Goal: Transaction & Acquisition: Purchase product/service

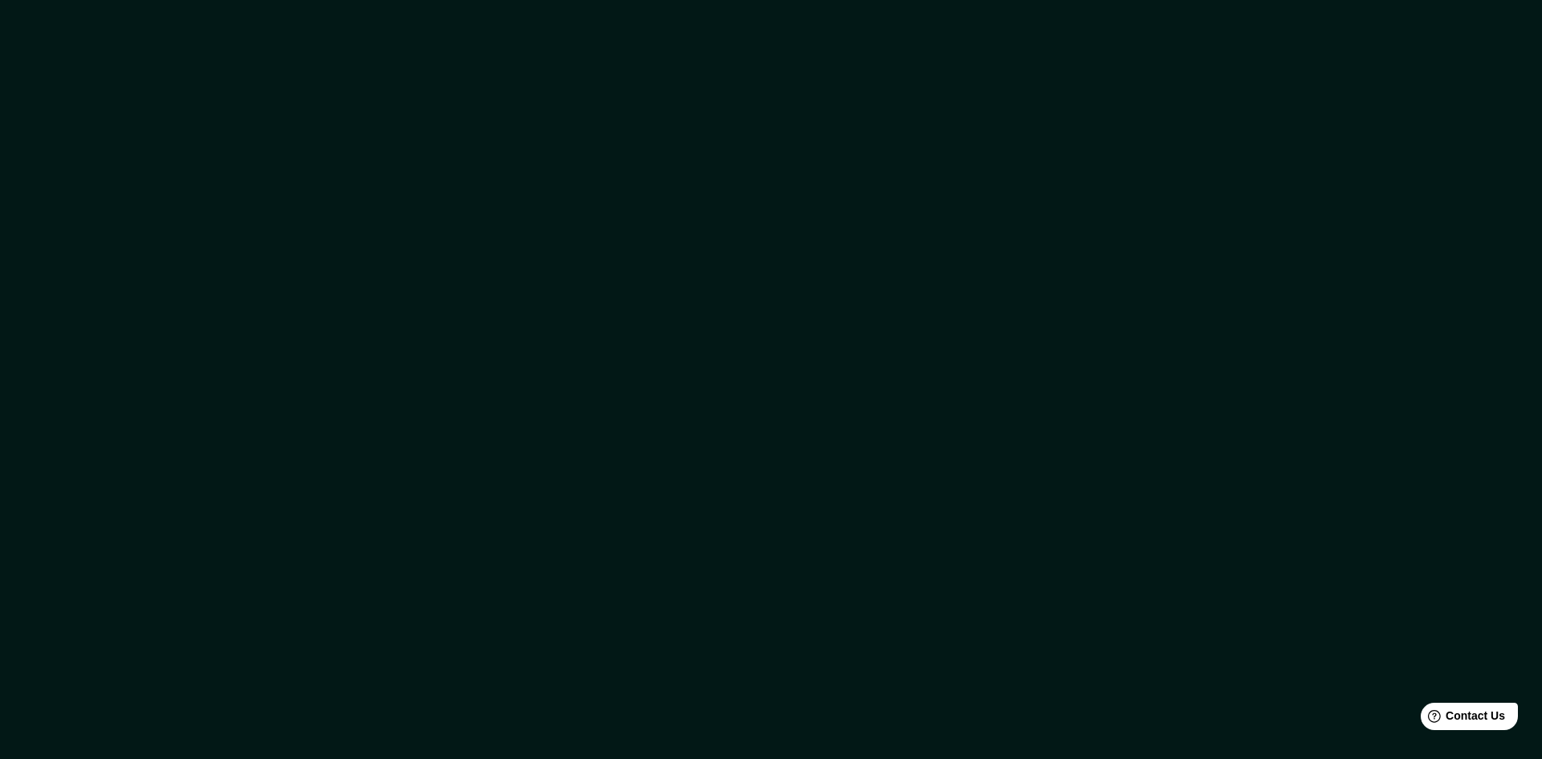
click at [1086, 397] on div at bounding box center [771, 379] width 1542 height 759
click at [1011, 307] on div at bounding box center [771, 379] width 1542 height 759
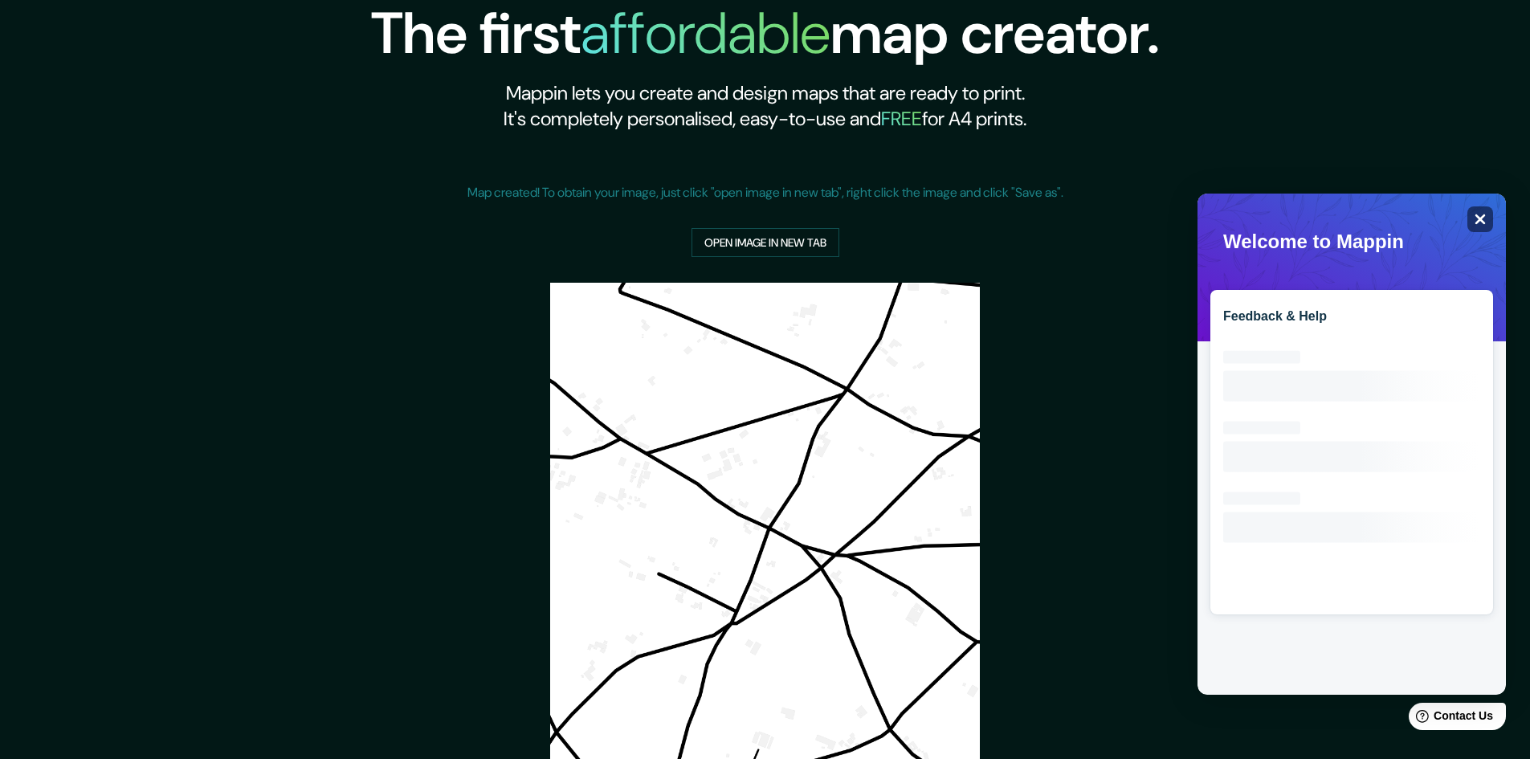
click at [1480, 216] on icon "Close" at bounding box center [1480, 219] width 12 height 12
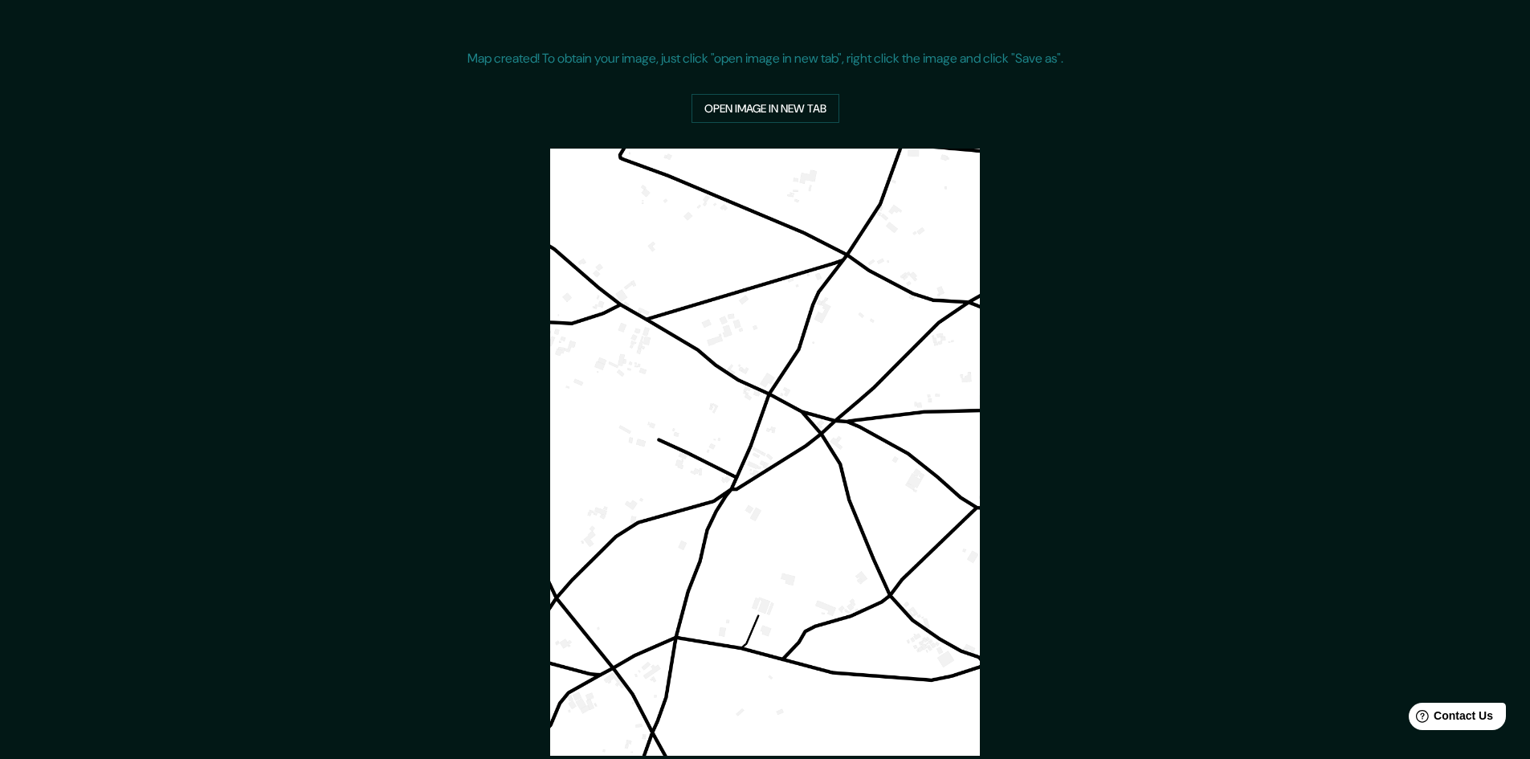
scroll to position [260, 0]
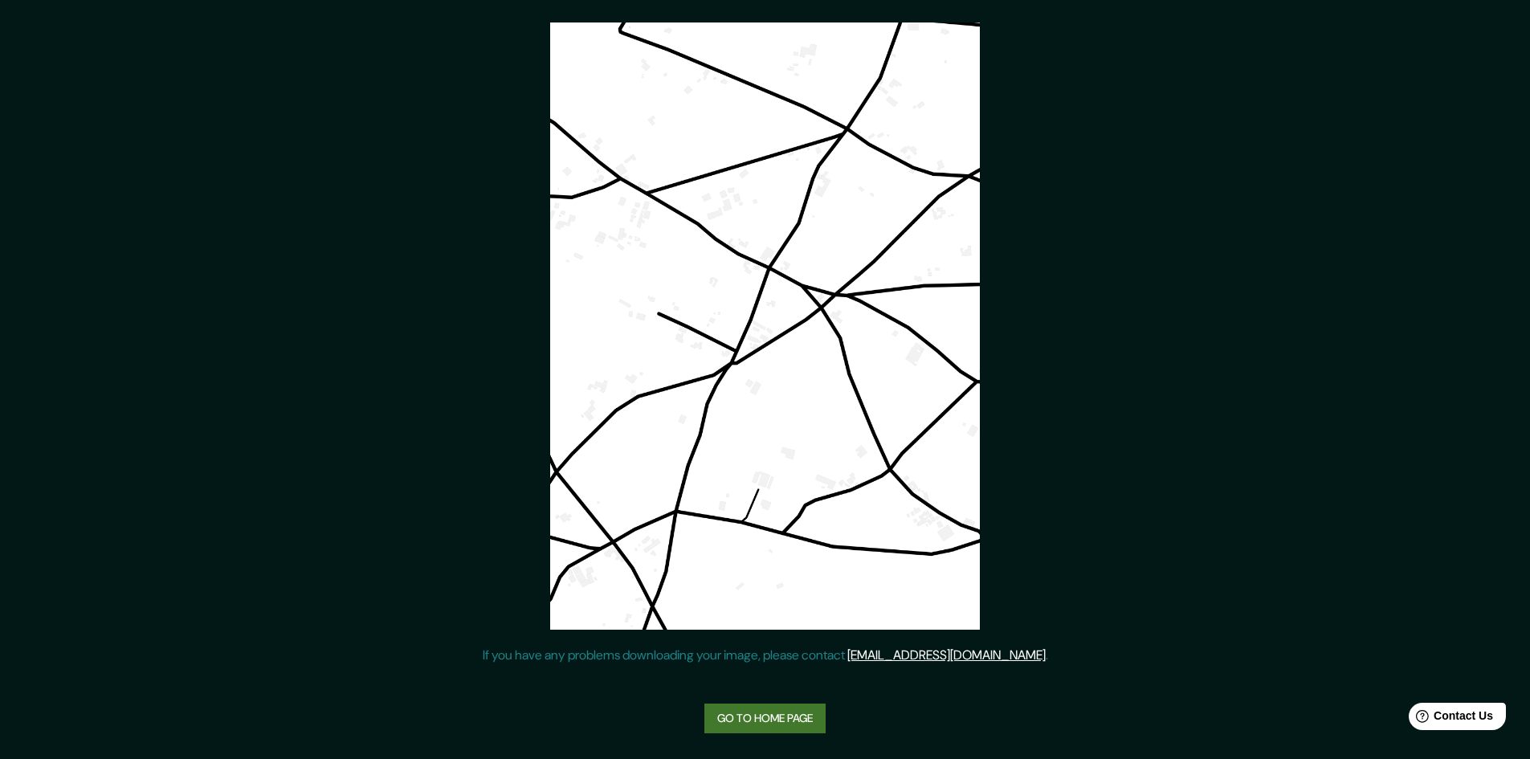
click at [741, 728] on link "Go to home page" at bounding box center [764, 719] width 121 height 30
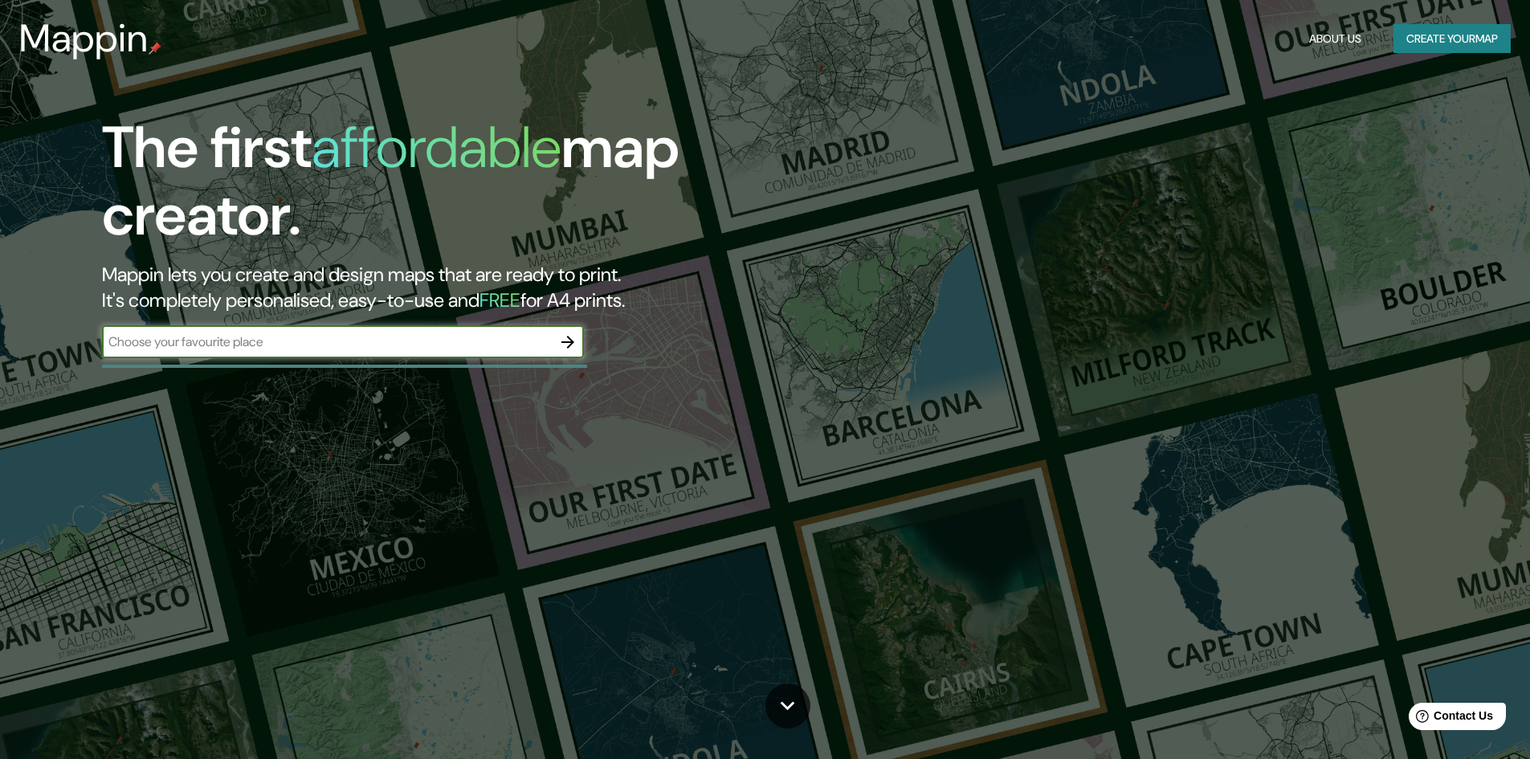
click at [306, 342] on input "text" at bounding box center [327, 342] width 450 height 18
type input "zacatlan puebla"
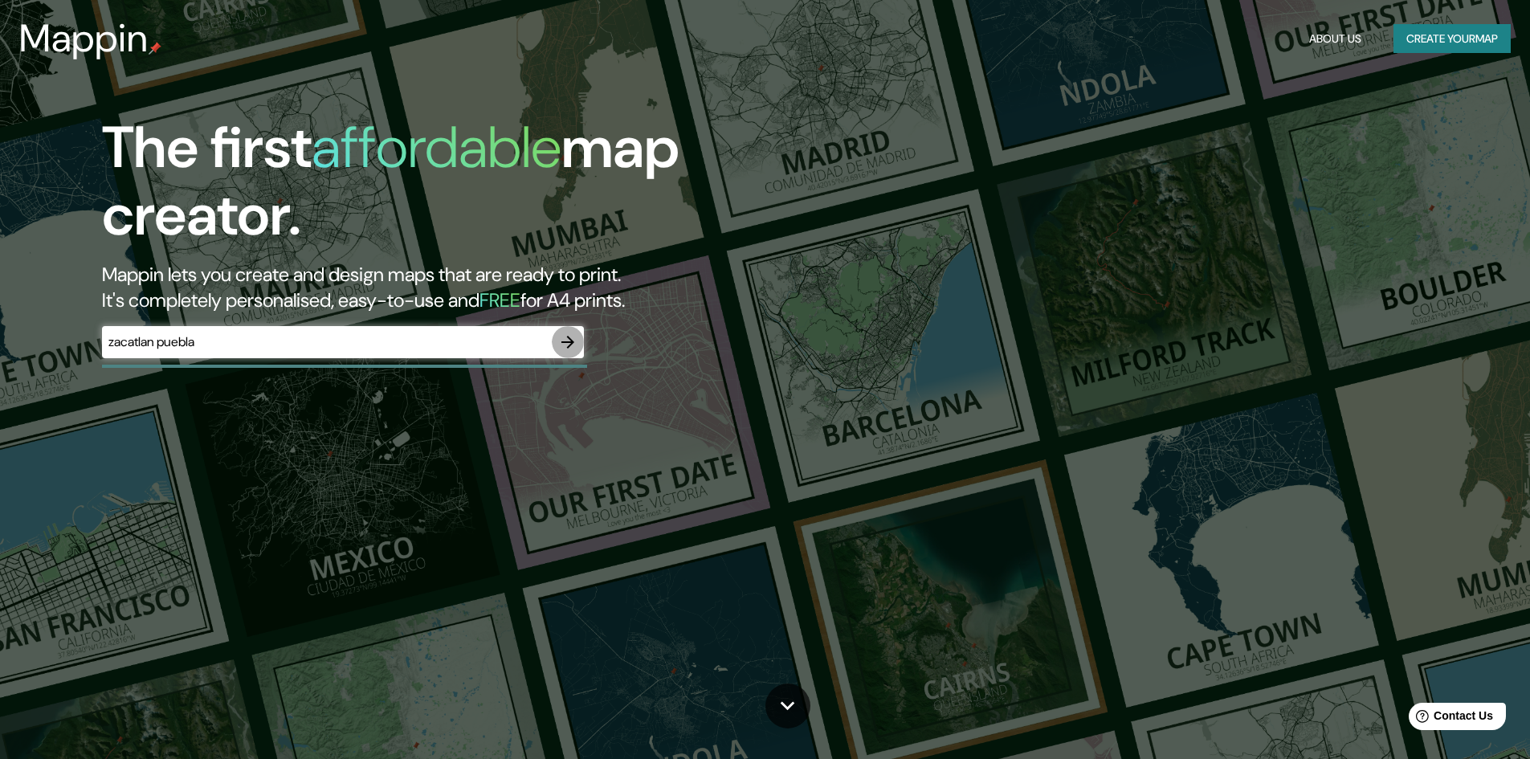
click at [577, 339] on icon "button" at bounding box center [567, 342] width 19 height 19
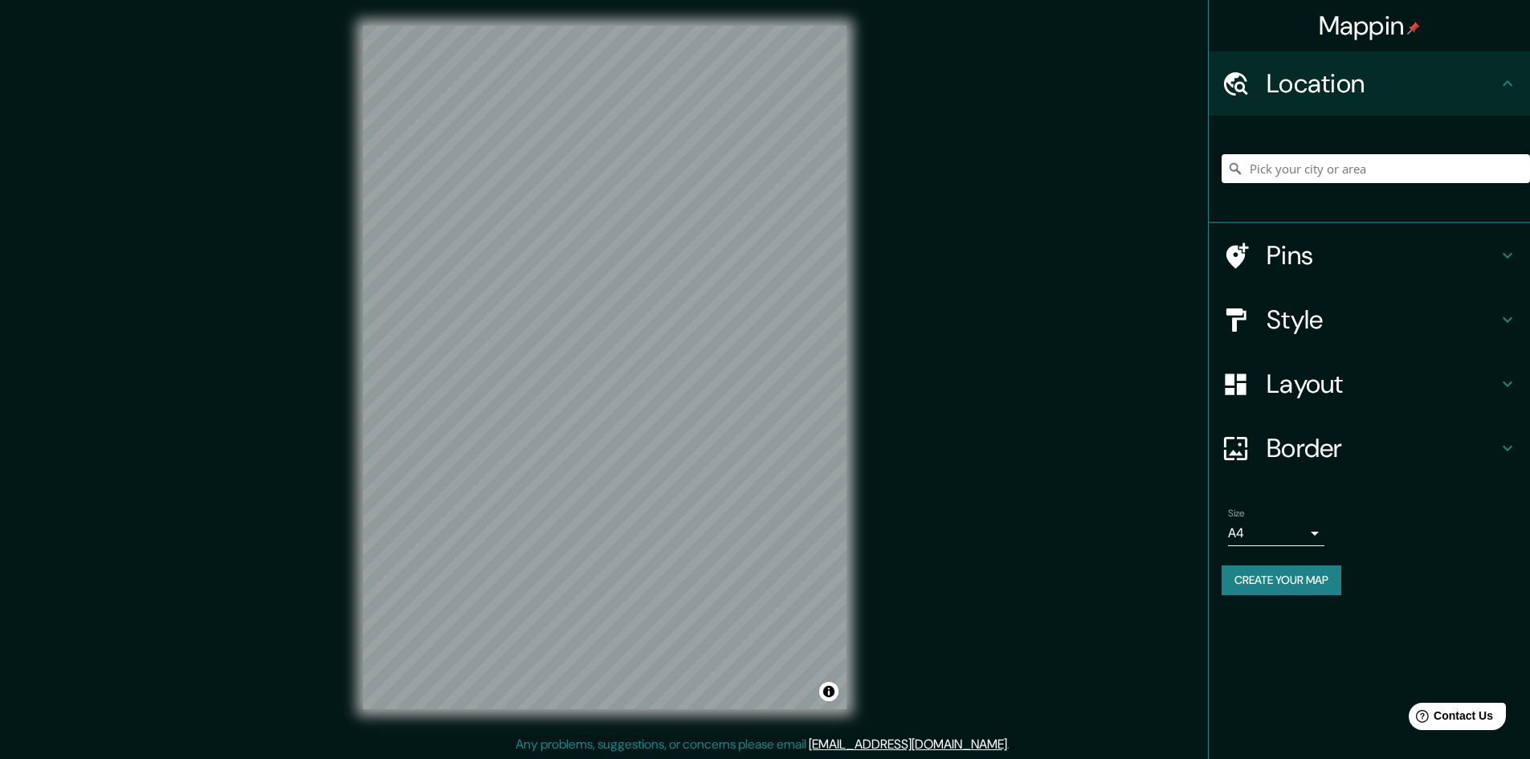
click at [1321, 169] on input "Pick your city or area" at bounding box center [1376, 168] width 308 height 29
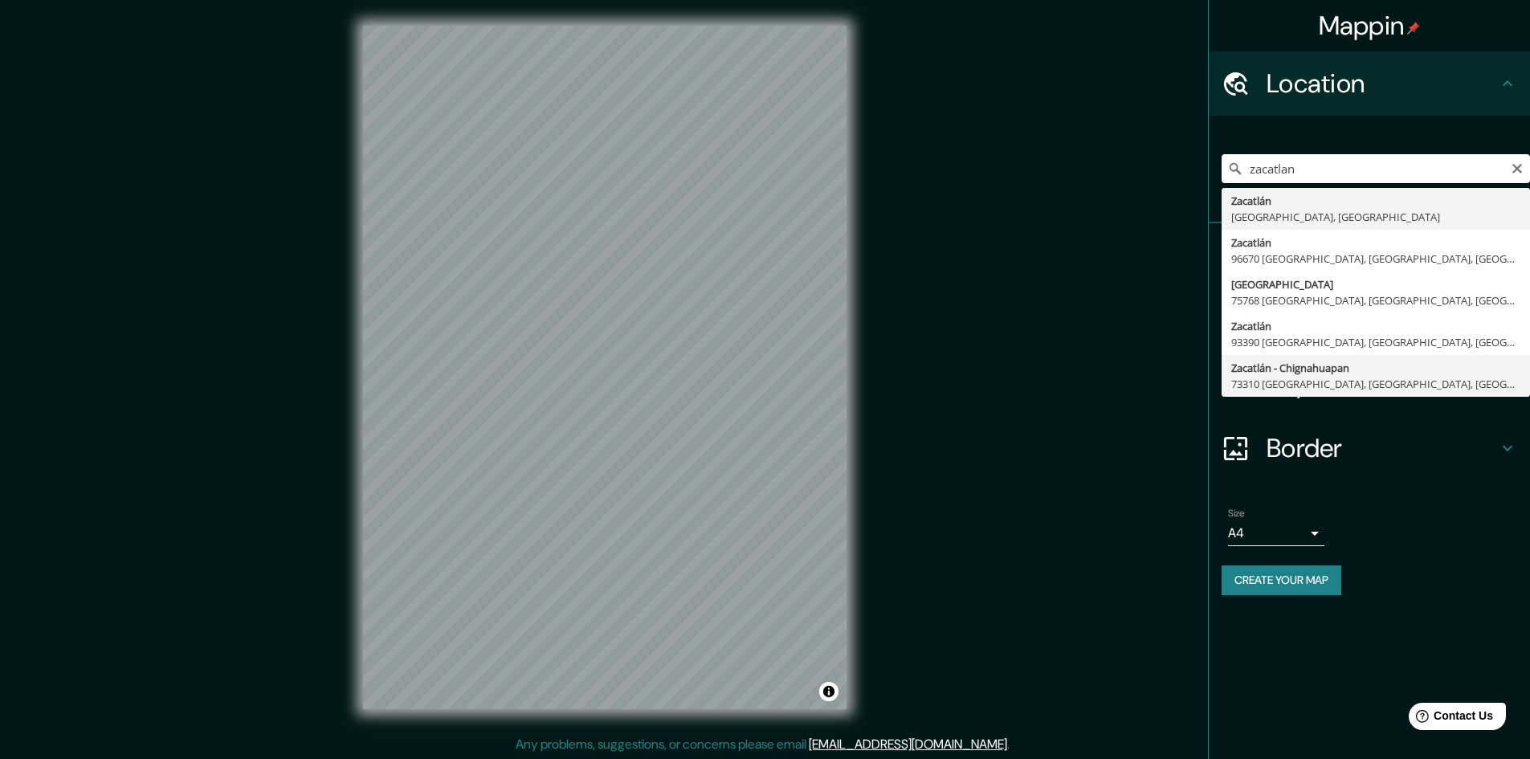
type input "Zacatlán - Chignahuapan, 73310 Zacatlán, Puebla, México"
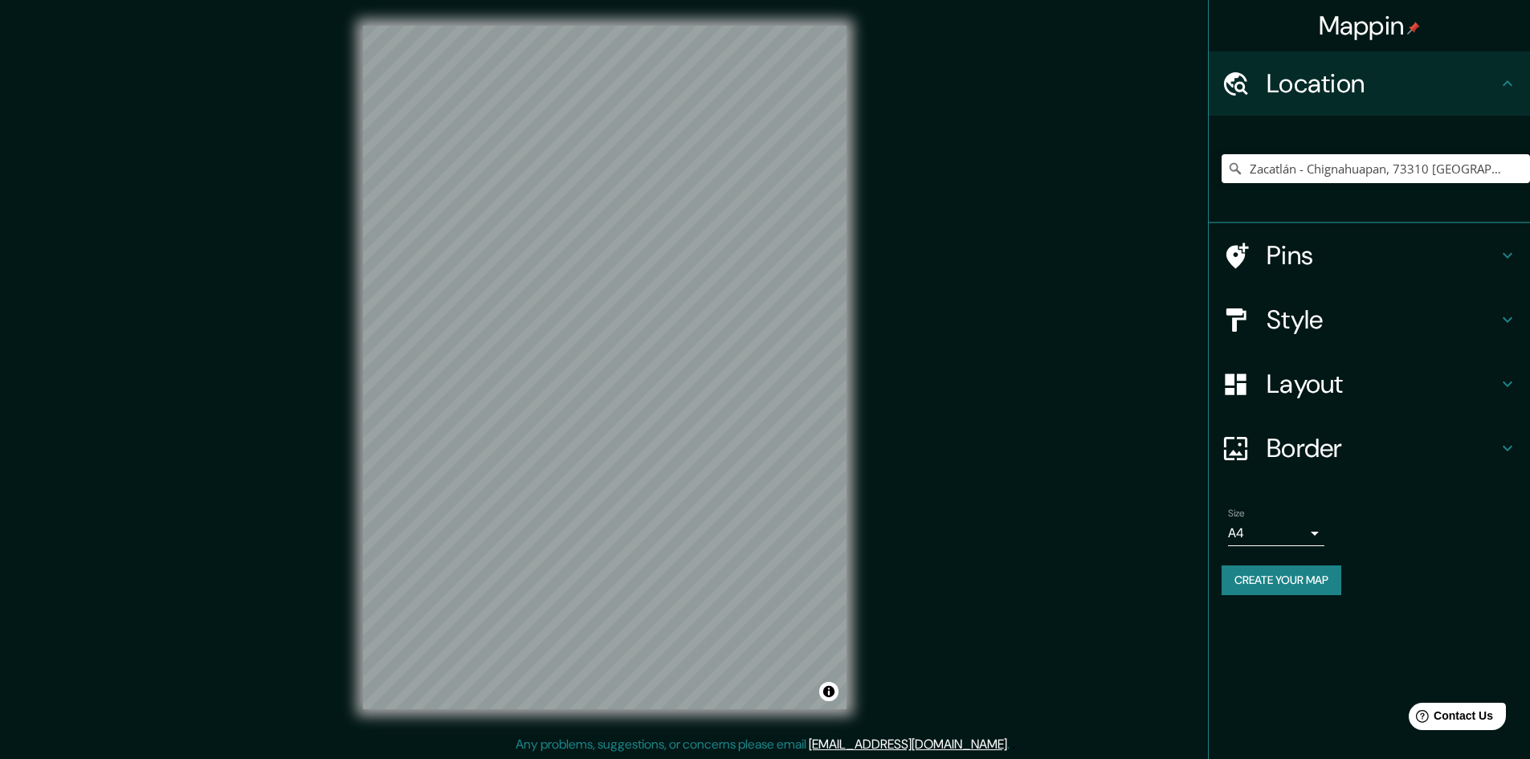
click at [1262, 578] on button "Create your map" at bounding box center [1282, 581] width 120 height 30
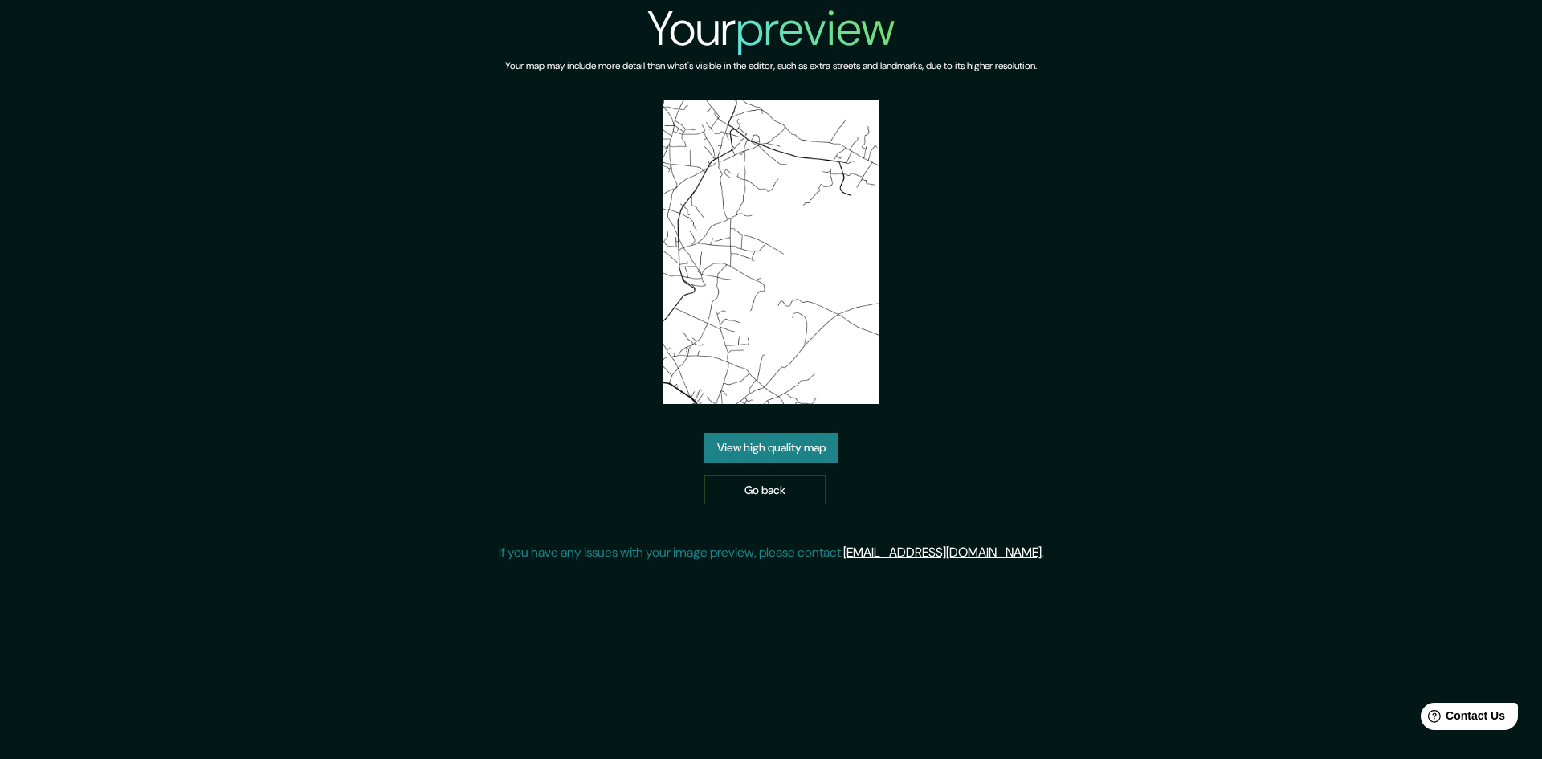
click at [797, 259] on img at bounding box center [771, 252] width 215 height 304
